Goal: Information Seeking & Learning: Learn about a topic

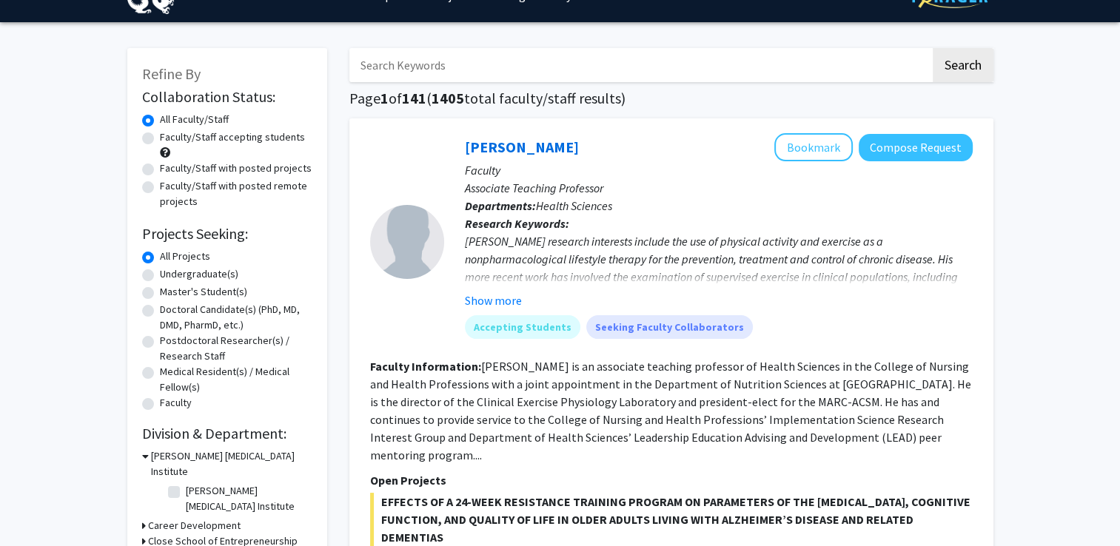
scroll to position [38, 0]
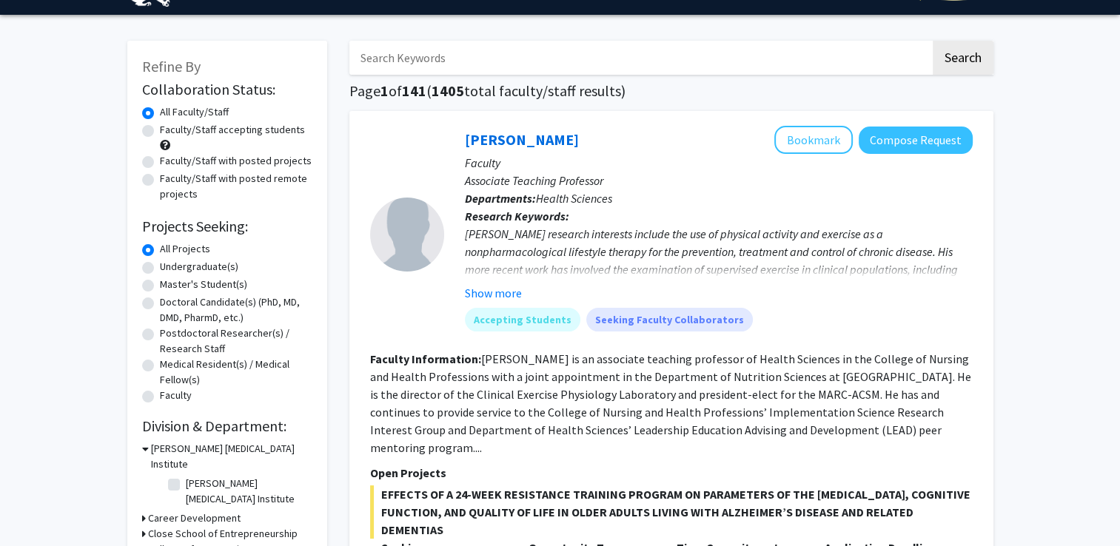
click at [160, 269] on label "Undergraduate(s)" at bounding box center [199, 267] width 78 height 16
click at [160, 269] on input "Undergraduate(s)" at bounding box center [165, 264] width 10 height 10
radio input "true"
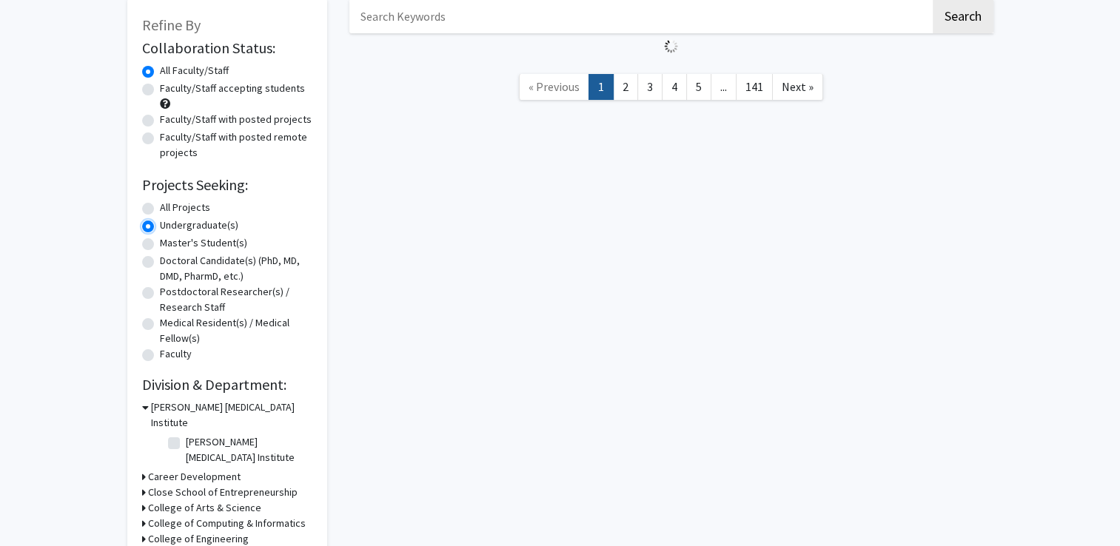
scroll to position [130, 0]
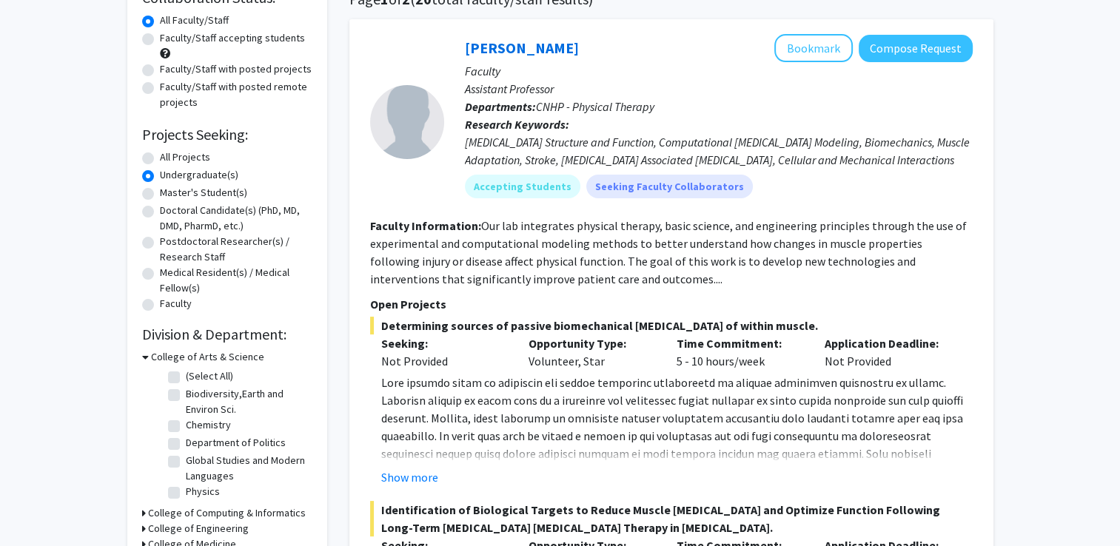
click at [142, 457] on div "College of Arts & Science (Select All) (Select All) Biodiversity,Earth and Envi…" at bounding box center [227, 427] width 170 height 156
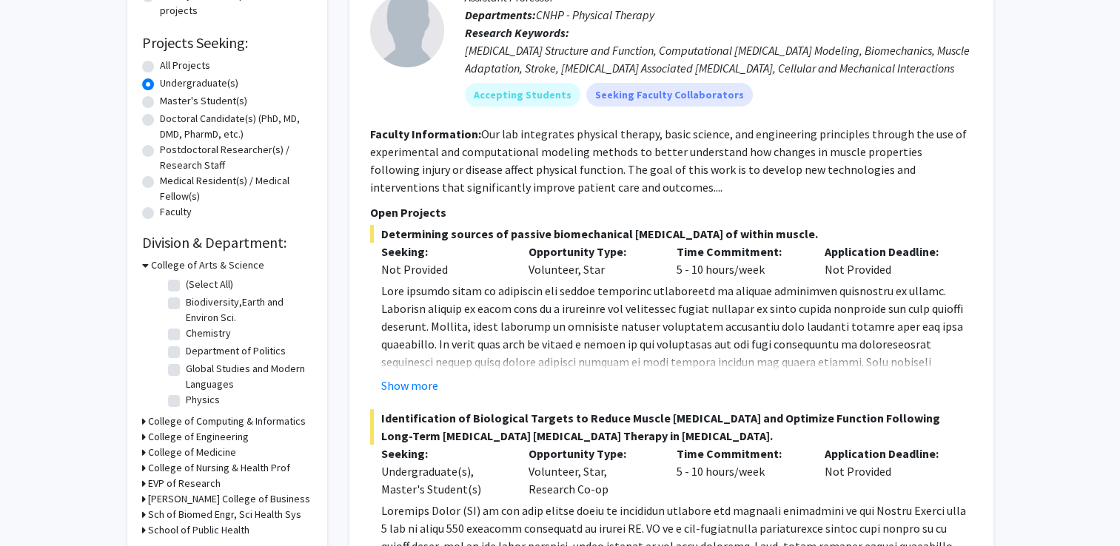
scroll to position [263, 0]
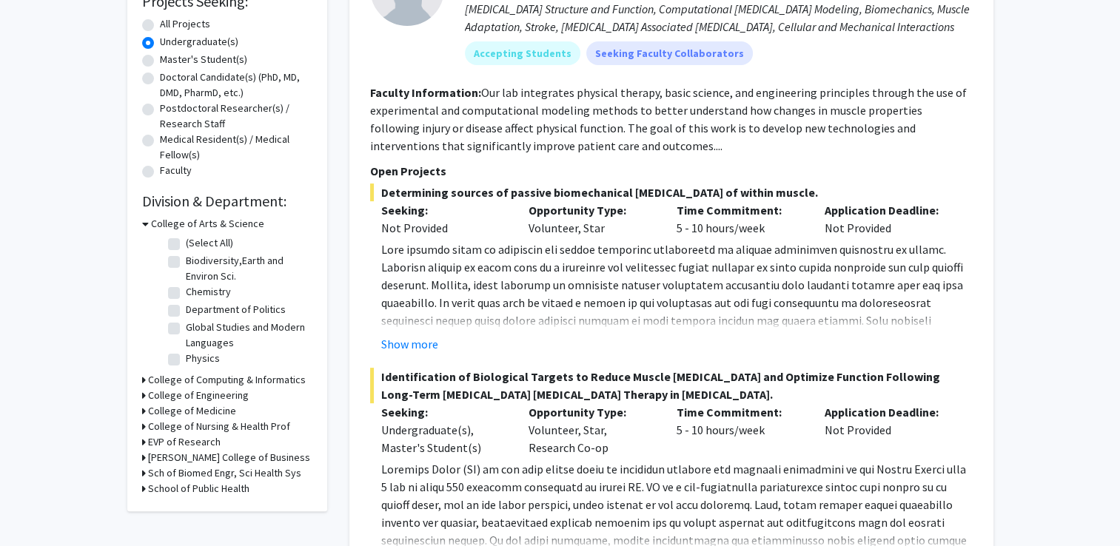
click at [149, 393] on h3 "College of Engineering" at bounding box center [198, 396] width 101 height 16
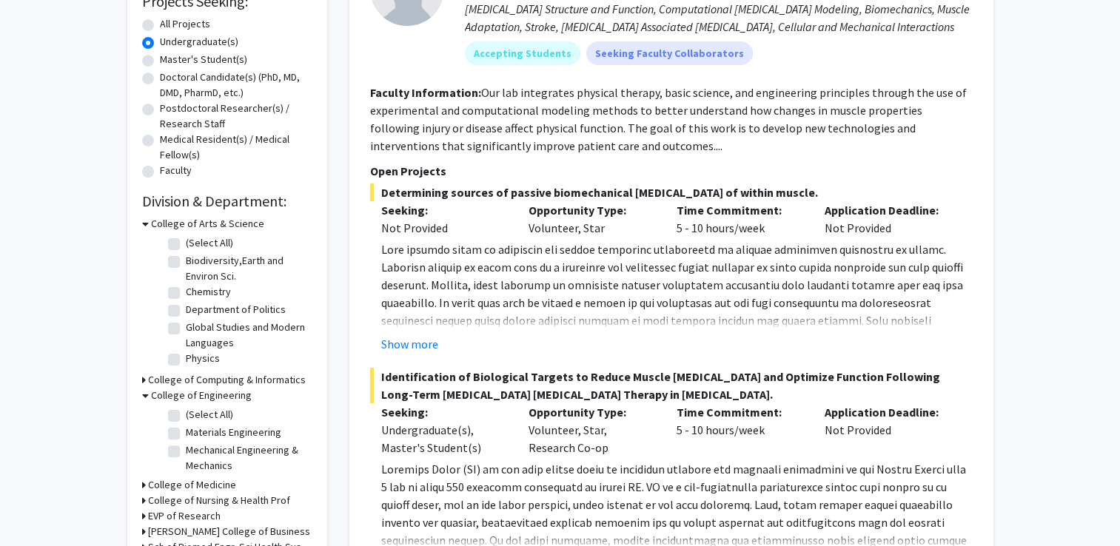
click at [141, 223] on div "Refine By Collaboration Status: Collaboration Status All Faculty/Staff Collabor…" at bounding box center [227, 201] width 200 height 770
click at [143, 223] on icon at bounding box center [145, 224] width 7 height 16
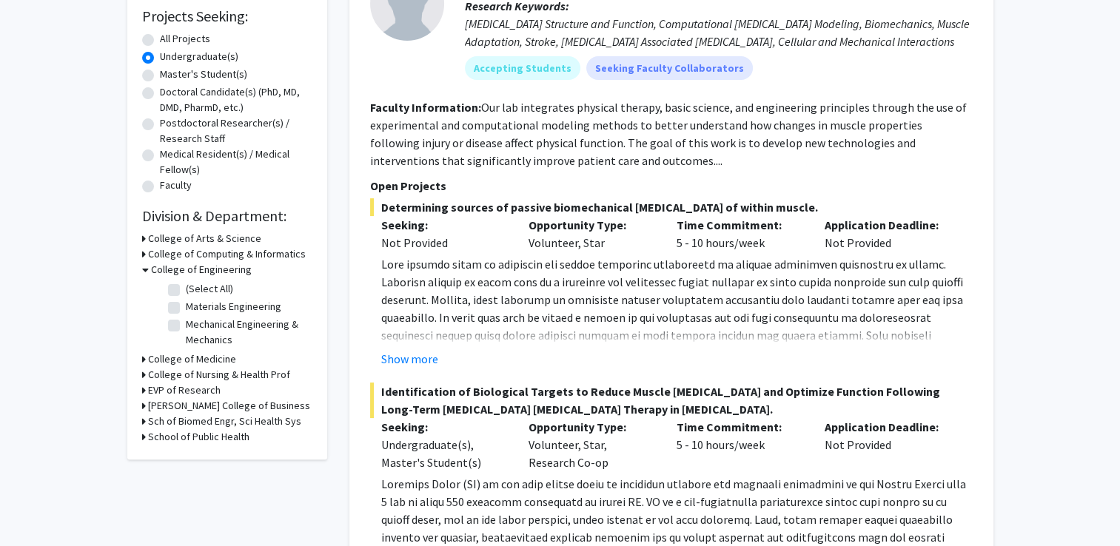
scroll to position [237, 0]
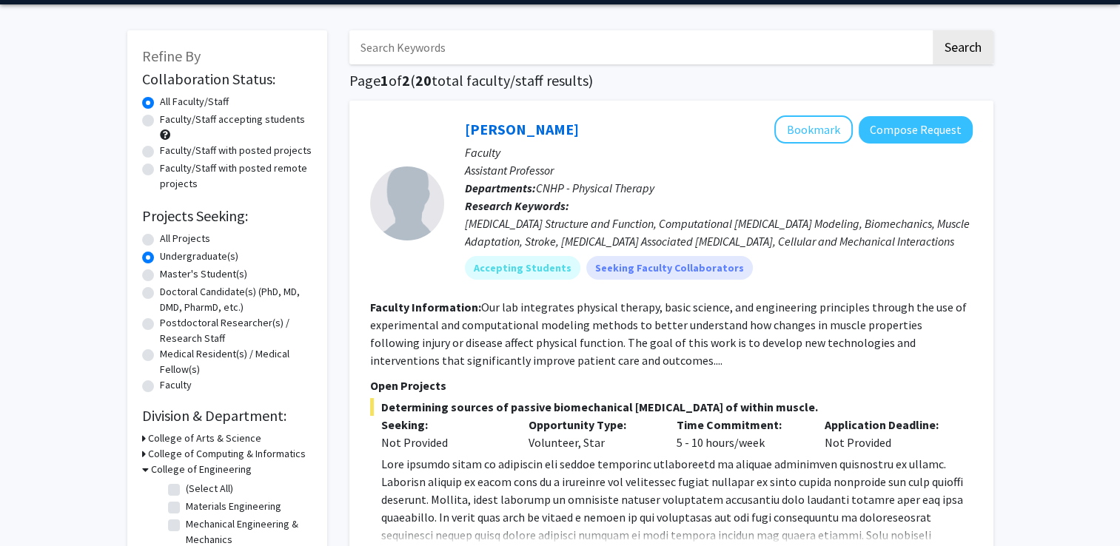
scroll to position [0, 0]
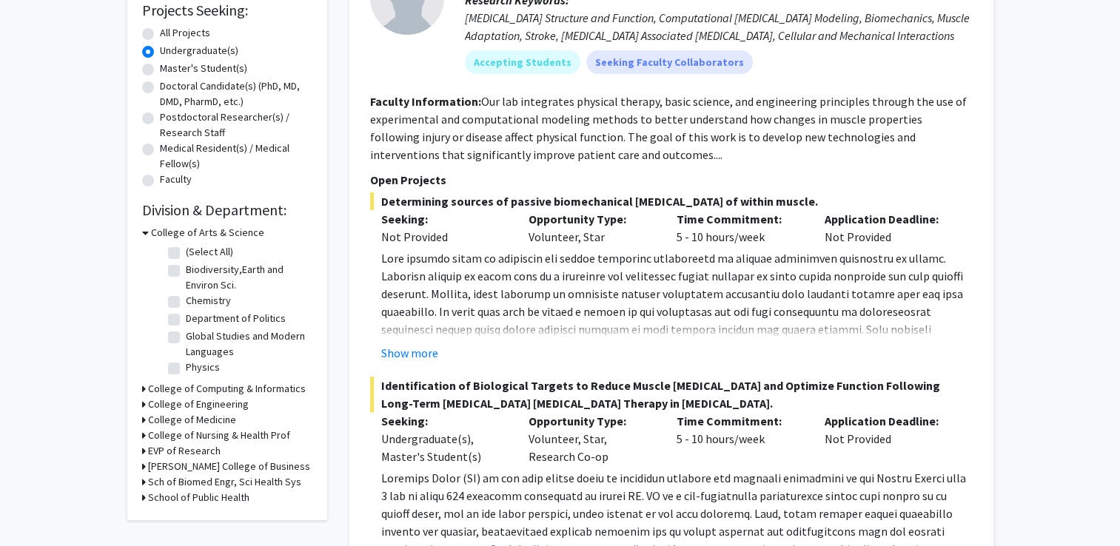
scroll to position [255, 0]
click at [171, 400] on h3 "College of Engineering" at bounding box center [198, 404] width 101 height 16
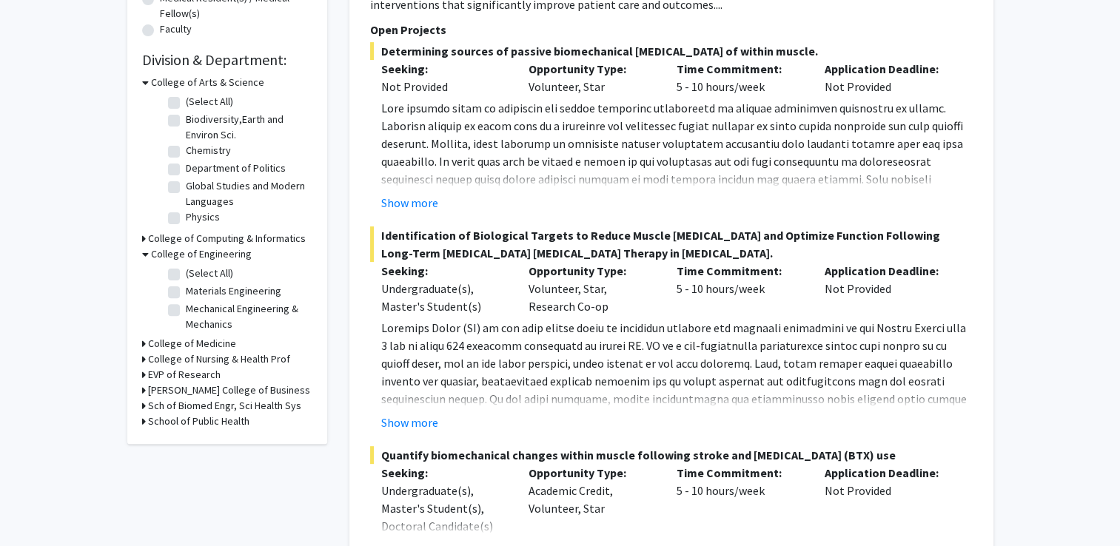
scroll to position [404, 0]
click at [148, 259] on div "College of Engineering" at bounding box center [227, 255] width 170 height 16
click at [144, 253] on icon at bounding box center [145, 255] width 7 height 16
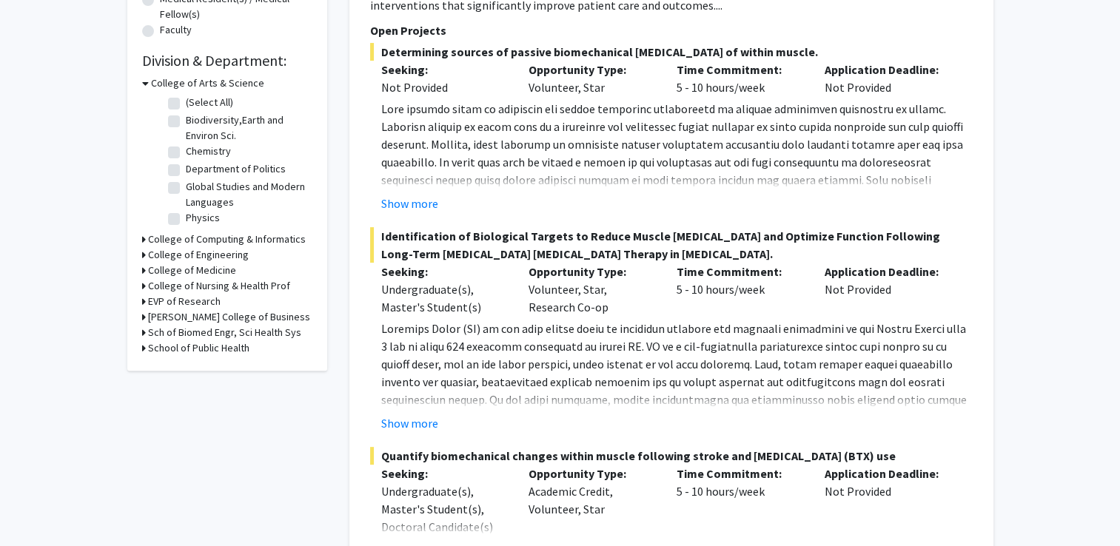
click at [142, 234] on icon at bounding box center [144, 240] width 4 height 16
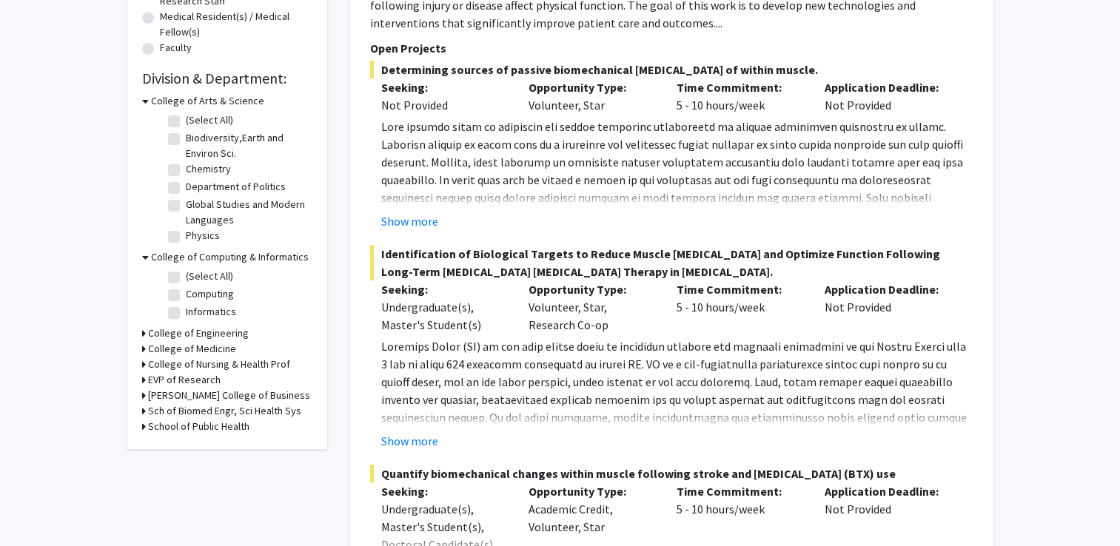
scroll to position [383, 0]
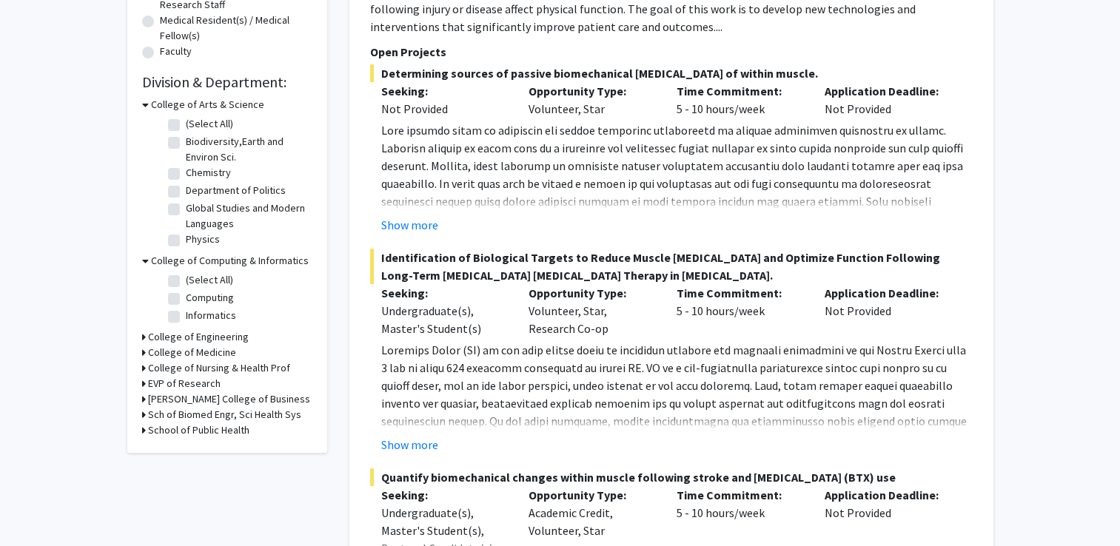
click at [186, 281] on label "(Select All)" at bounding box center [209, 280] width 47 height 16
click at [186, 281] on input "(Select All)" at bounding box center [191, 277] width 10 height 10
checkbox input "true"
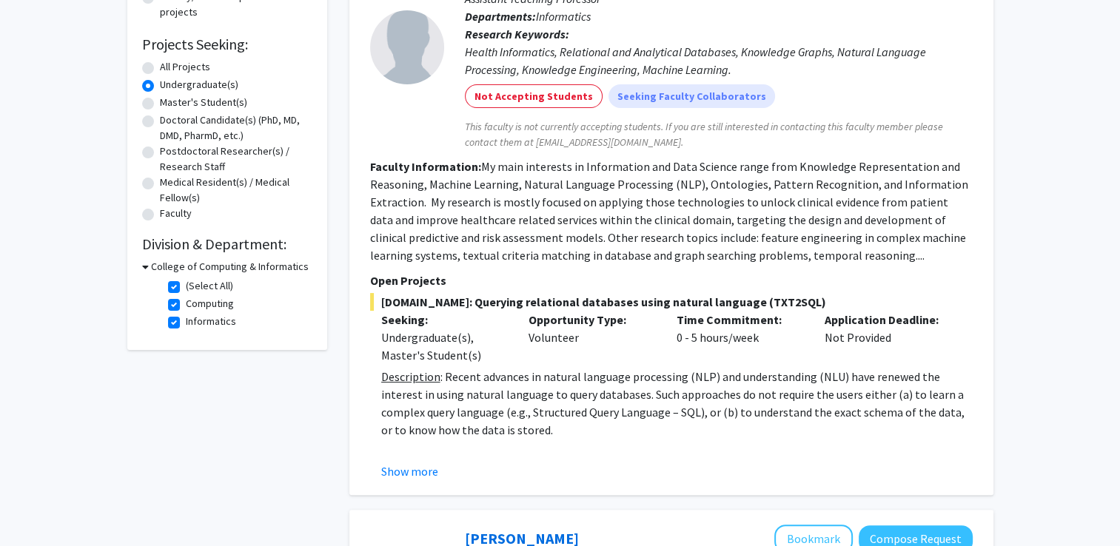
scroll to position [218, 0]
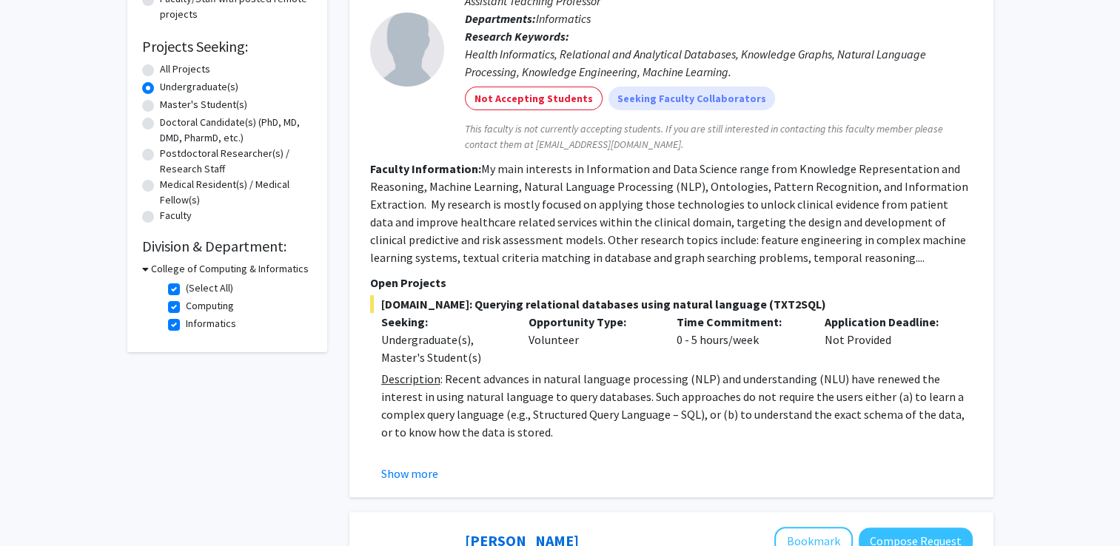
click at [160, 67] on label "All Projects" at bounding box center [185, 69] width 50 height 16
click at [160, 67] on input "All Projects" at bounding box center [165, 66] width 10 height 10
radio input "true"
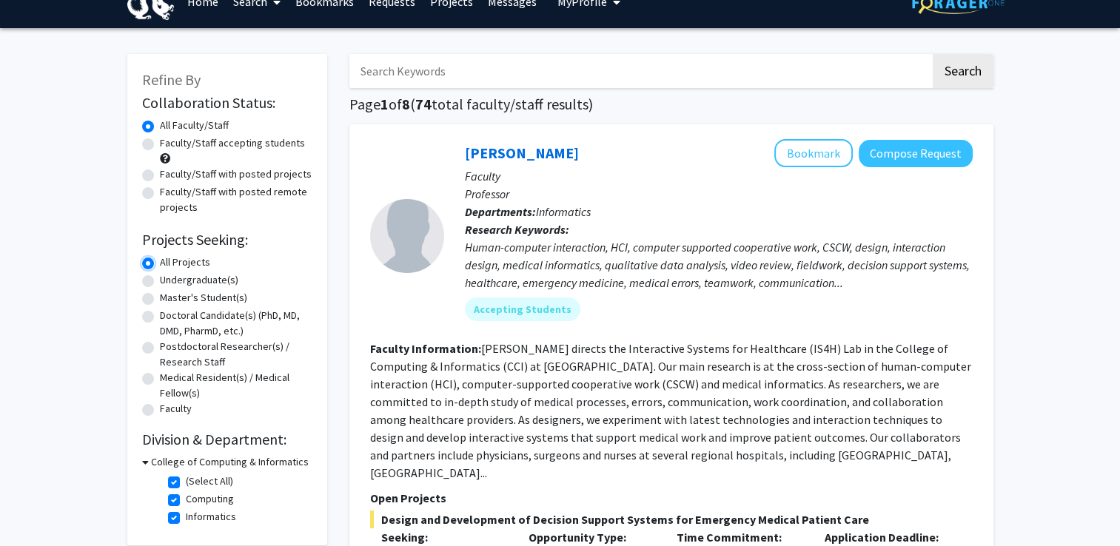
scroll to position [108, 0]
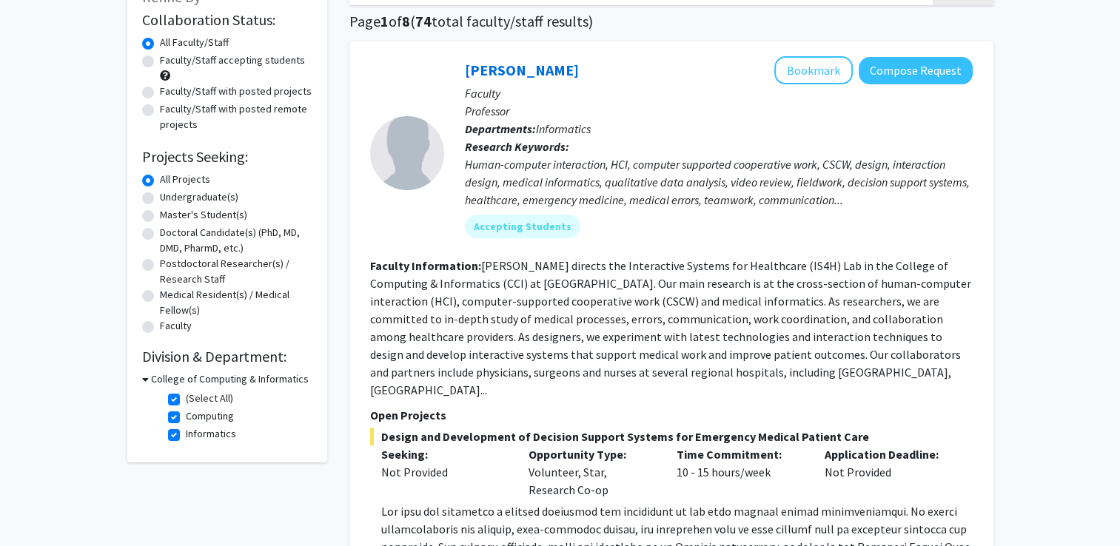
click at [186, 394] on label "(Select All)" at bounding box center [209, 399] width 47 height 16
click at [186, 394] on input "(Select All)" at bounding box center [191, 396] width 10 height 10
checkbox input "false"
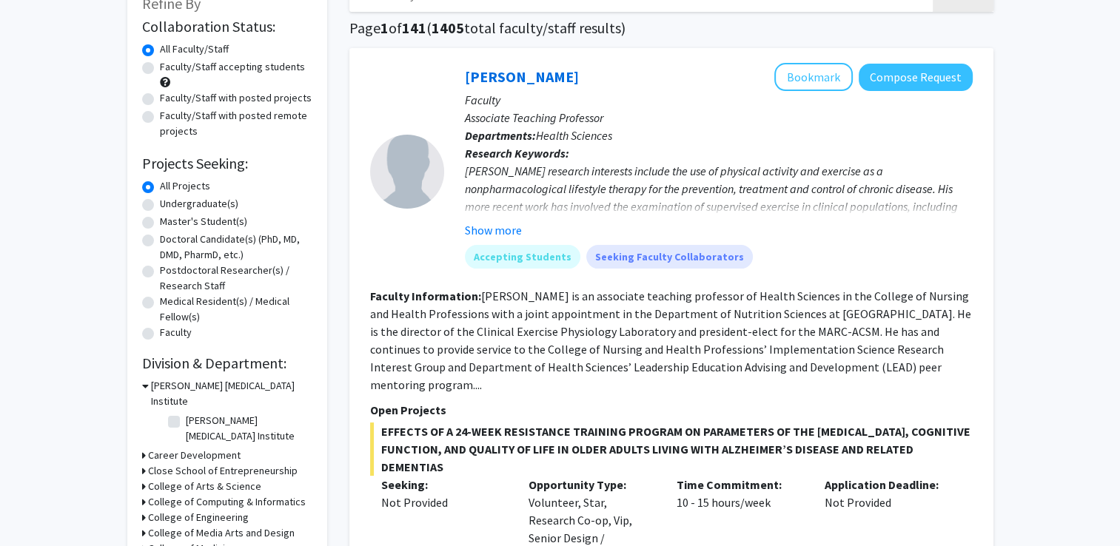
scroll to position [119, 0]
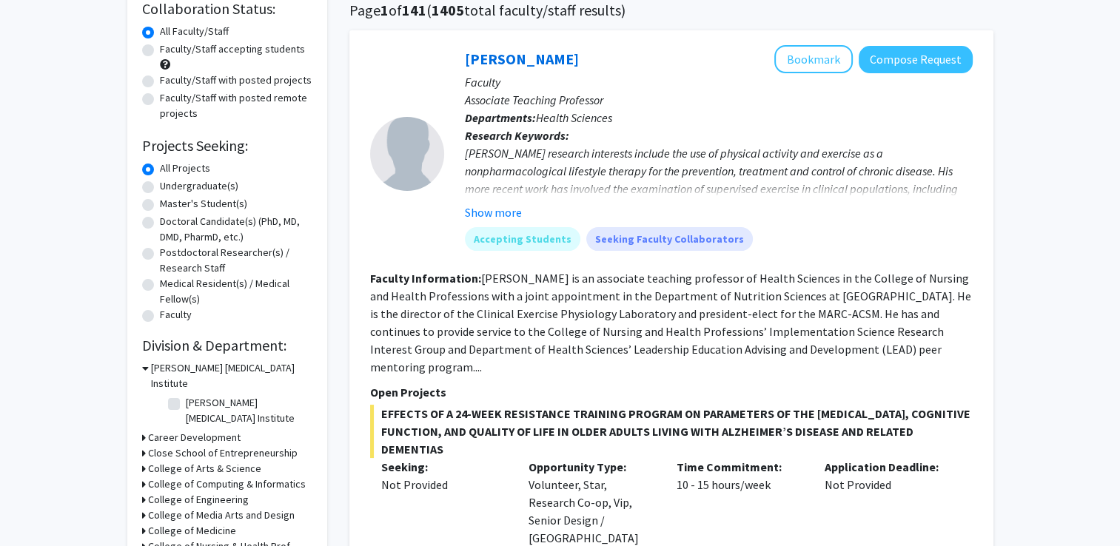
click at [147, 368] on icon at bounding box center [145, 368] width 7 height 16
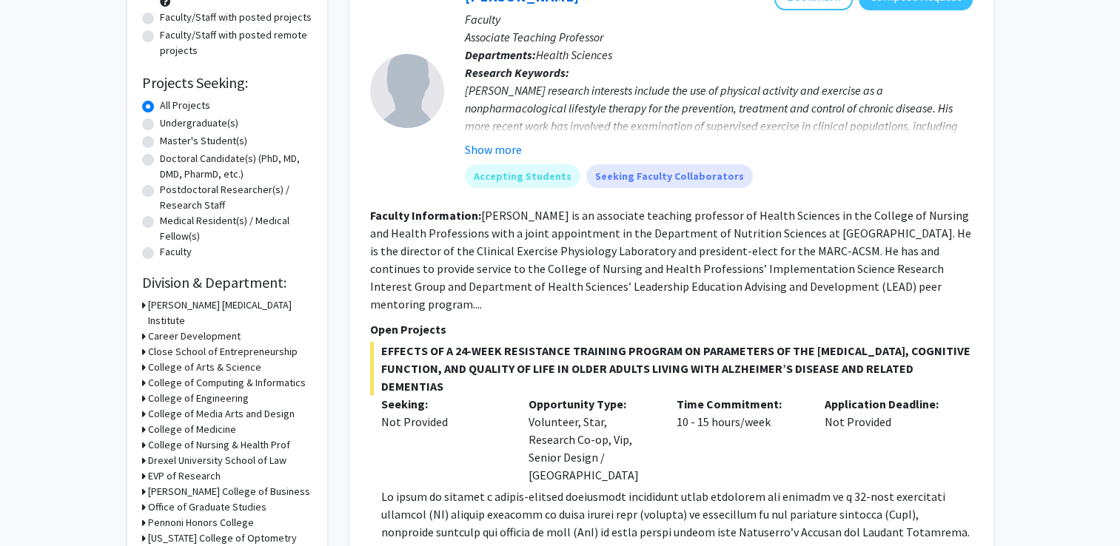
scroll to position [184, 0]
click at [145, 389] on div "College of Engineering" at bounding box center [227, 397] width 170 height 16
click at [143, 389] on icon at bounding box center [144, 397] width 4 height 16
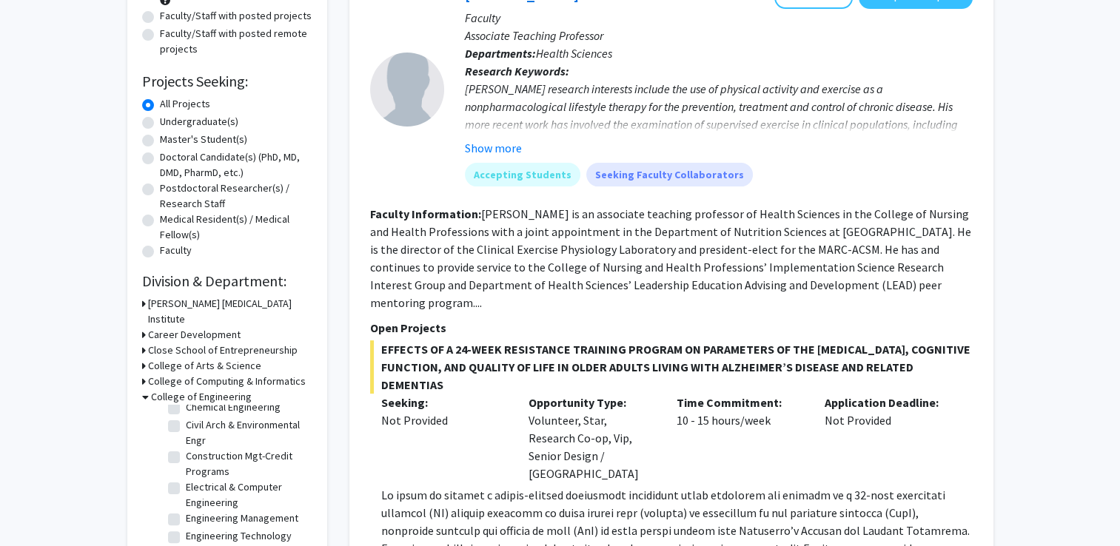
scroll to position [30, 0]
click at [186, 477] on label "Electrical & Computer Engineering" at bounding box center [247, 492] width 123 height 31
click at [186, 477] on input "Electrical & Computer Engineering" at bounding box center [191, 482] width 10 height 10
checkbox input "true"
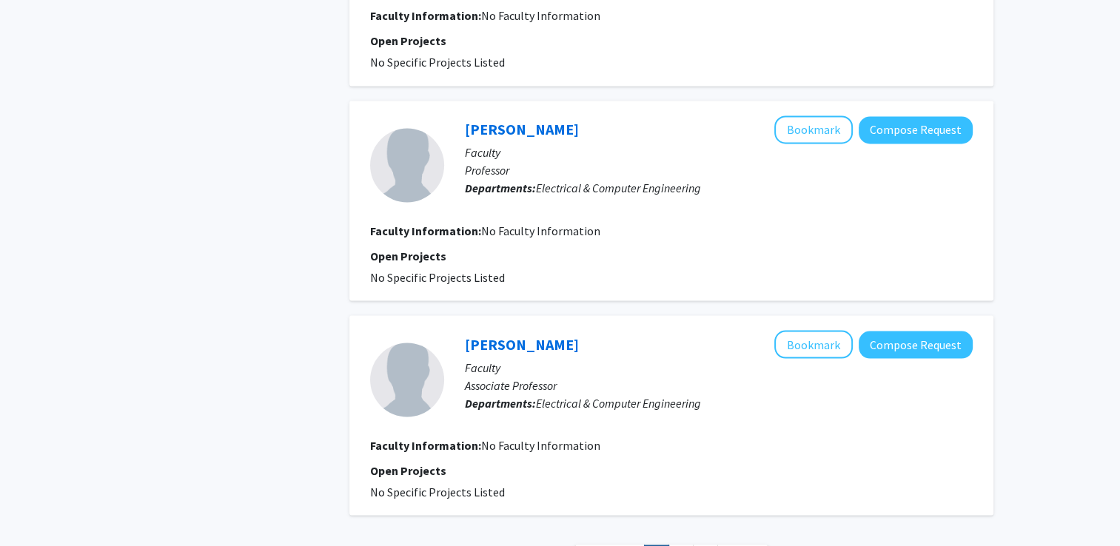
scroll to position [2681, 0]
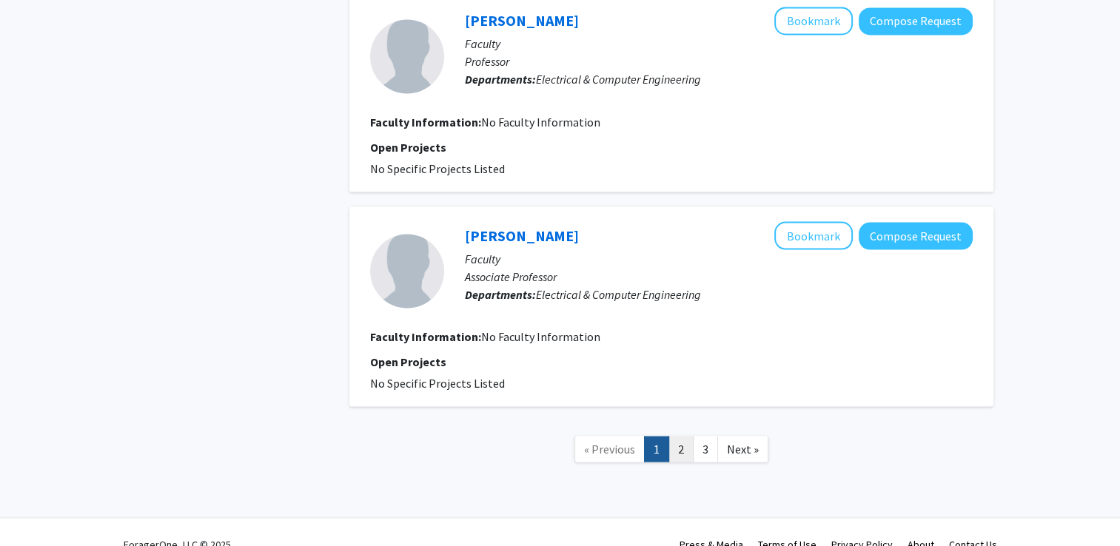
click at [680, 436] on link "2" at bounding box center [680, 449] width 25 height 26
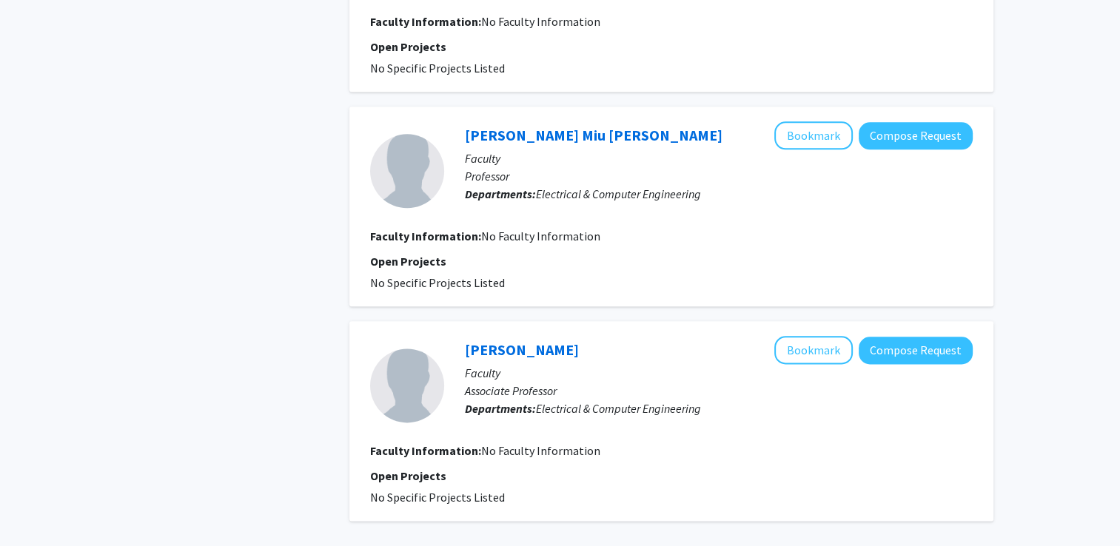
scroll to position [1891, 0]
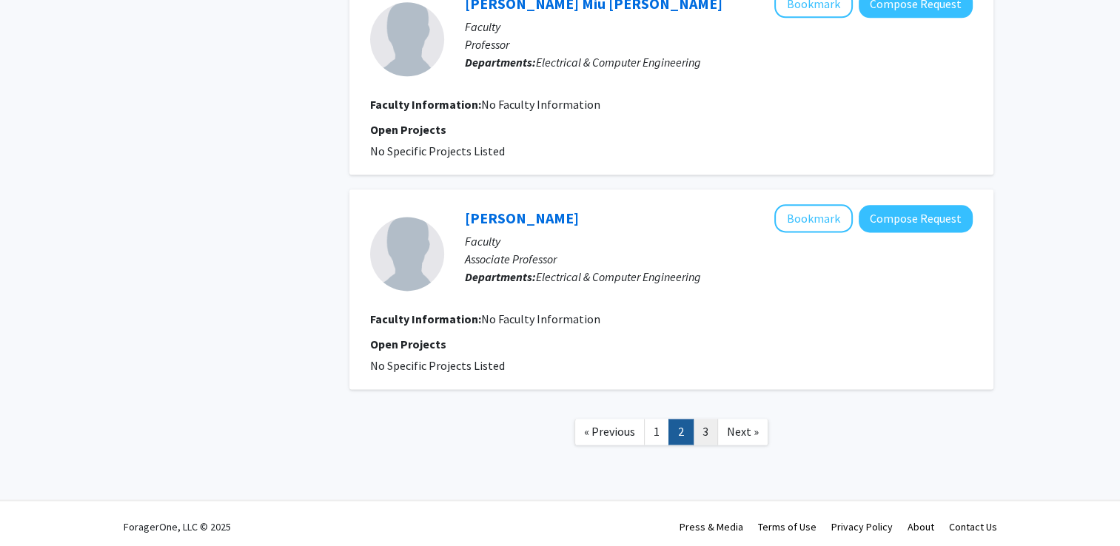
click at [696, 419] on link "3" at bounding box center [705, 432] width 25 height 26
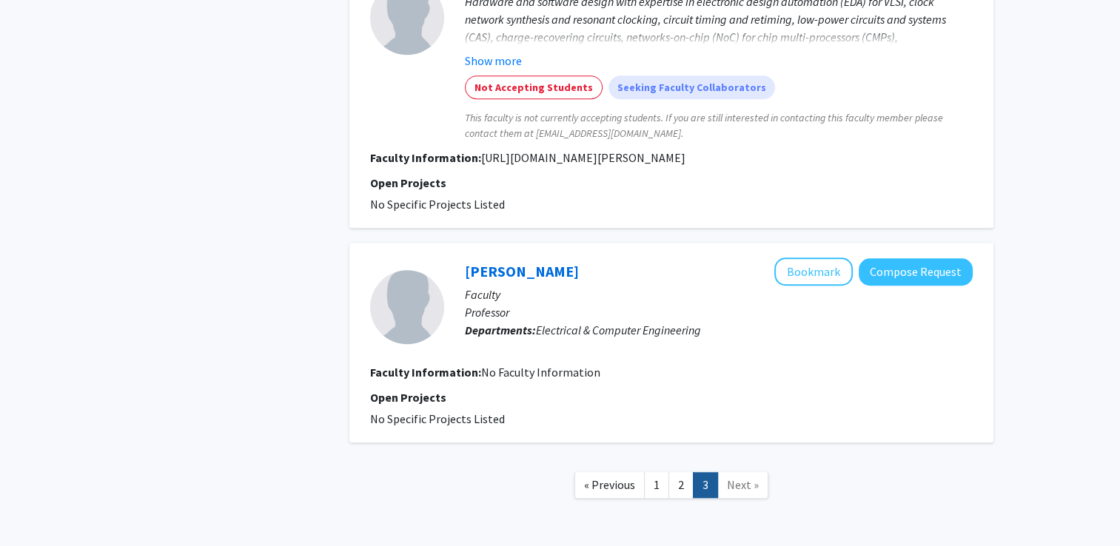
scroll to position [1240, 0]
